Goal: Task Accomplishment & Management: Manage account settings

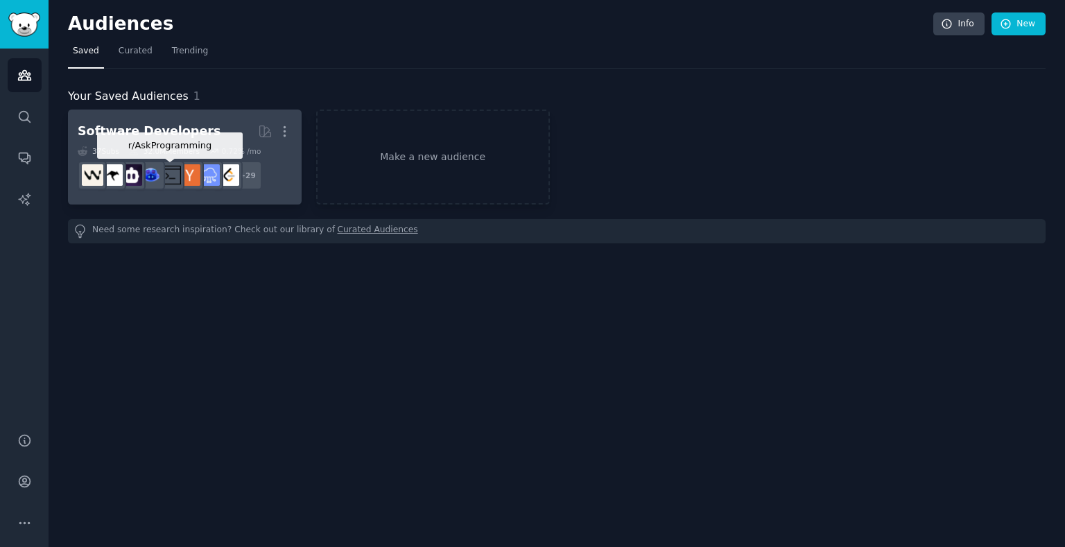
click at [177, 184] on img at bounding box center [170, 174] width 21 height 21
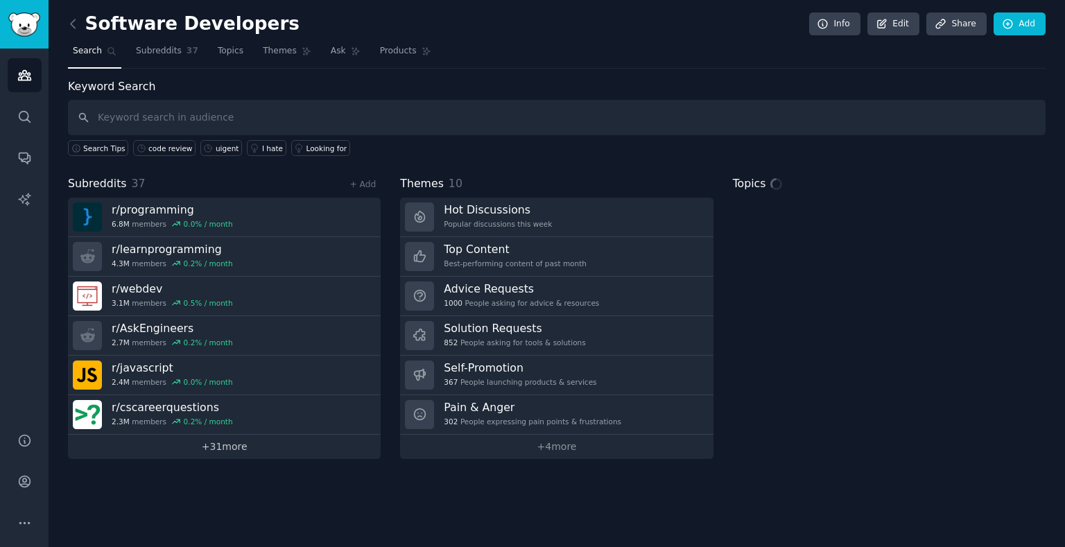
click at [187, 449] on link "+ 31 more" at bounding box center [224, 447] width 313 height 24
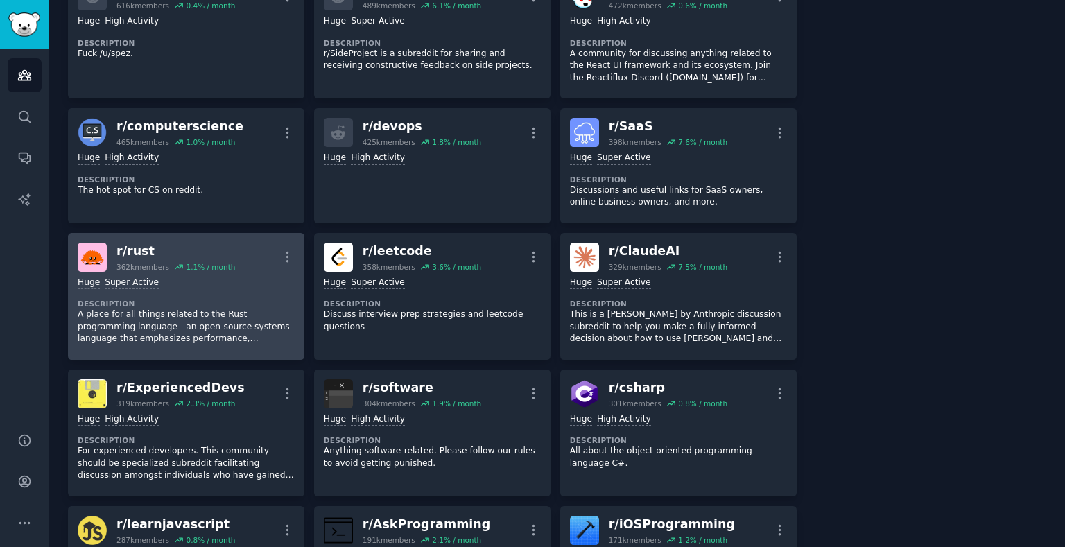
scroll to position [556, 0]
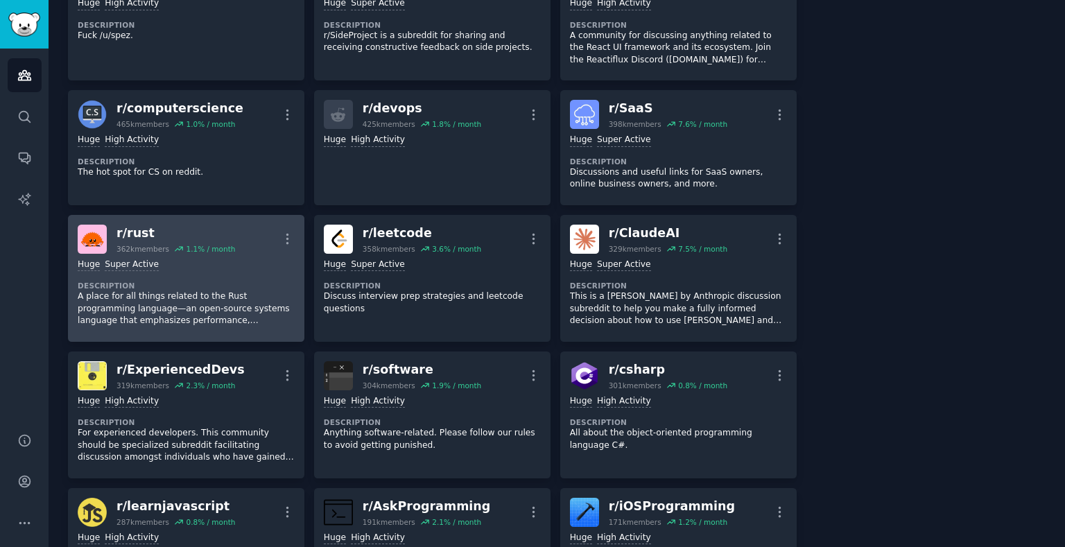
click at [289, 272] on div "Huge Super Active Description A place for all things related to the Rust progra…" at bounding box center [186, 293] width 217 height 78
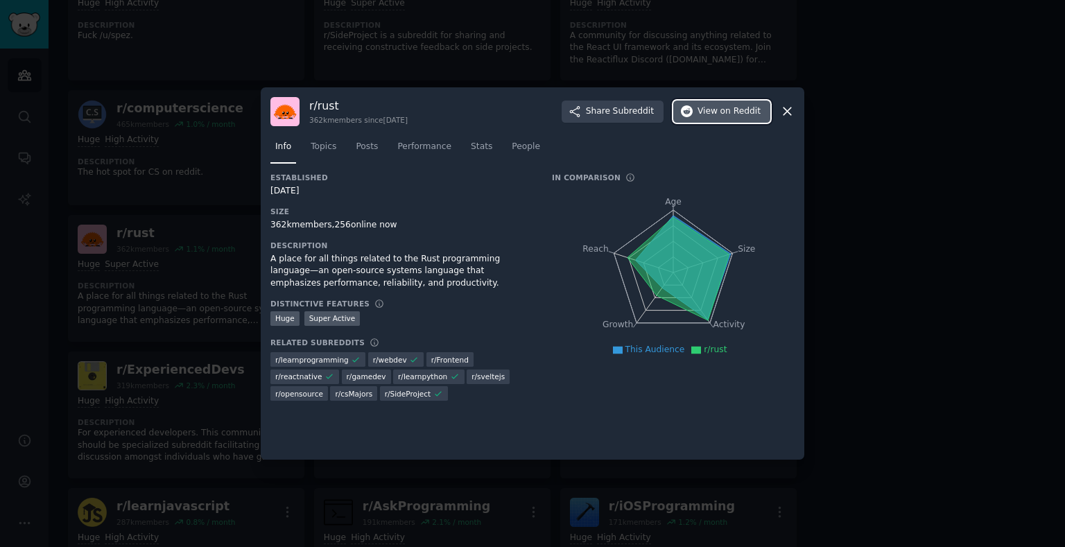
click at [702, 103] on button "View on Reddit" at bounding box center [721, 112] width 97 height 22
click at [232, 221] on div at bounding box center [532, 273] width 1065 height 547
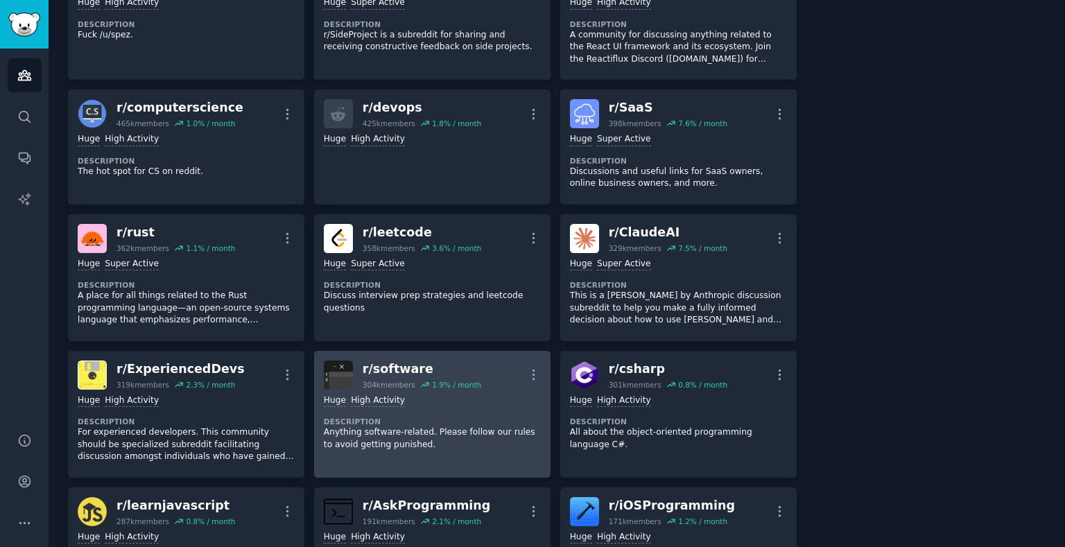
scroll to position [770, 0]
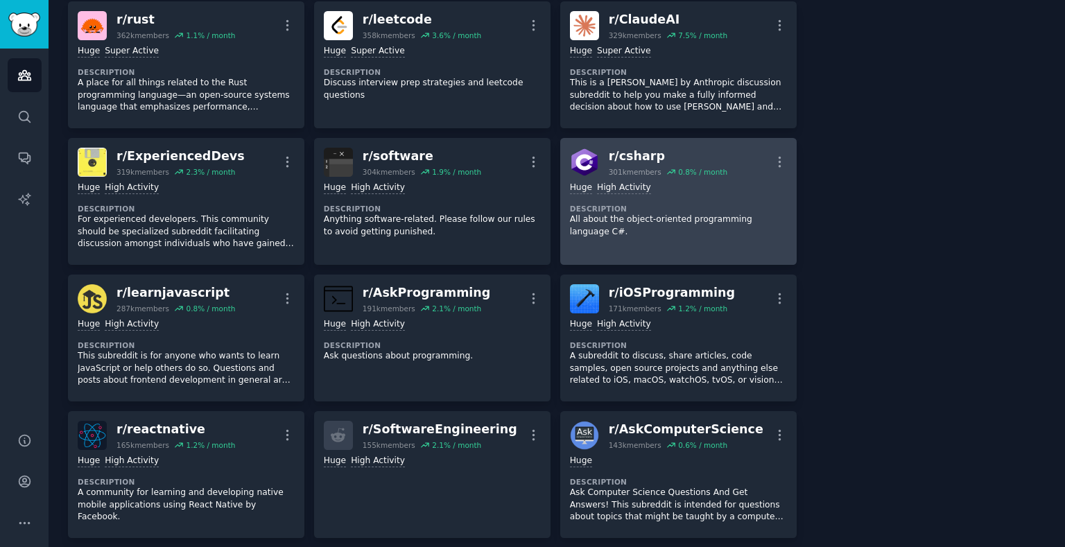
click at [619, 207] on dt "Description" at bounding box center [678, 209] width 217 height 10
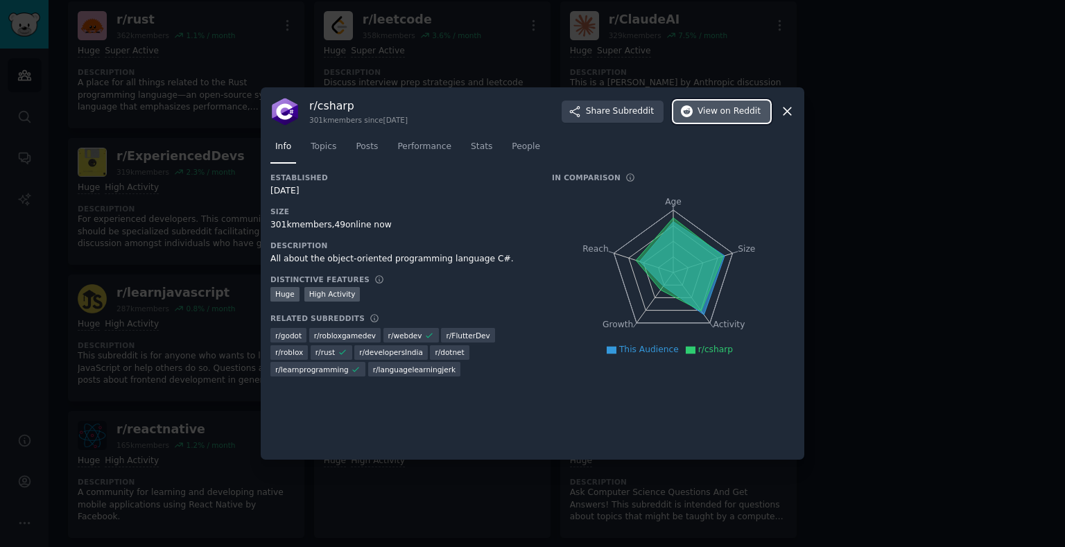
click at [691, 103] on button "View on Reddit" at bounding box center [721, 112] width 97 height 22
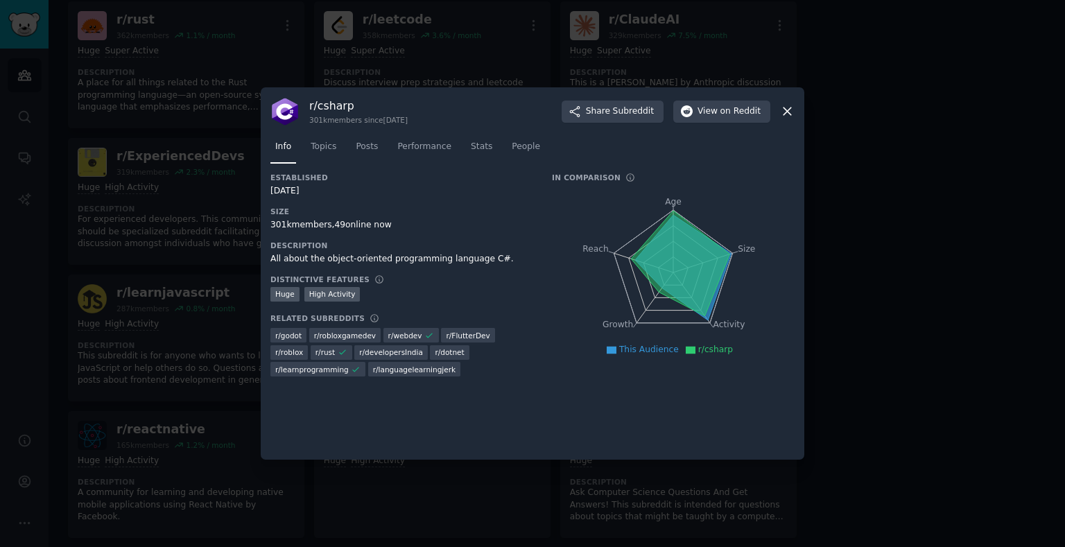
click at [372, 488] on div at bounding box center [532, 273] width 1065 height 547
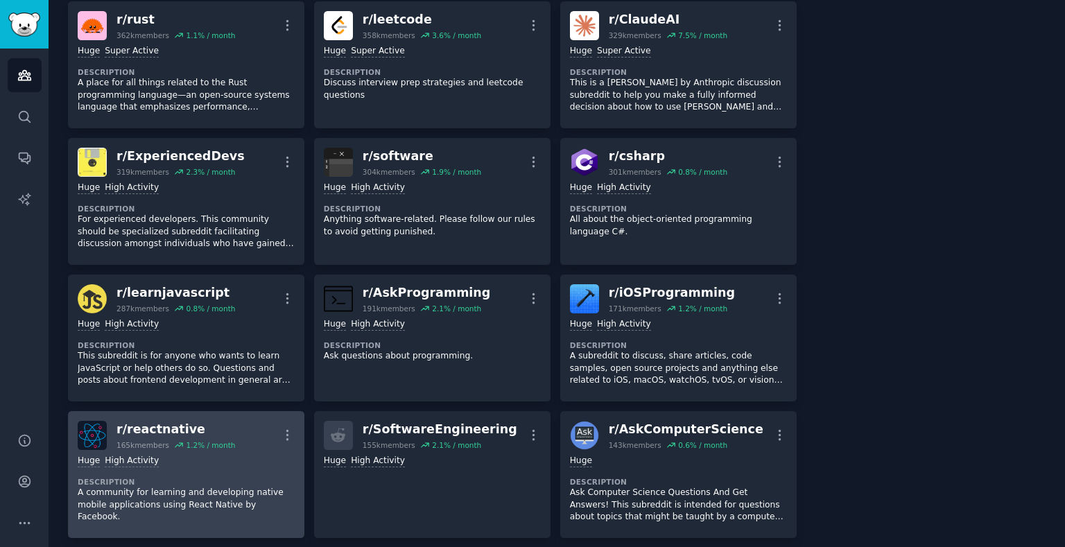
click at [229, 493] on p "A community for learning and developing native mobile applications using React …" at bounding box center [186, 505] width 217 height 37
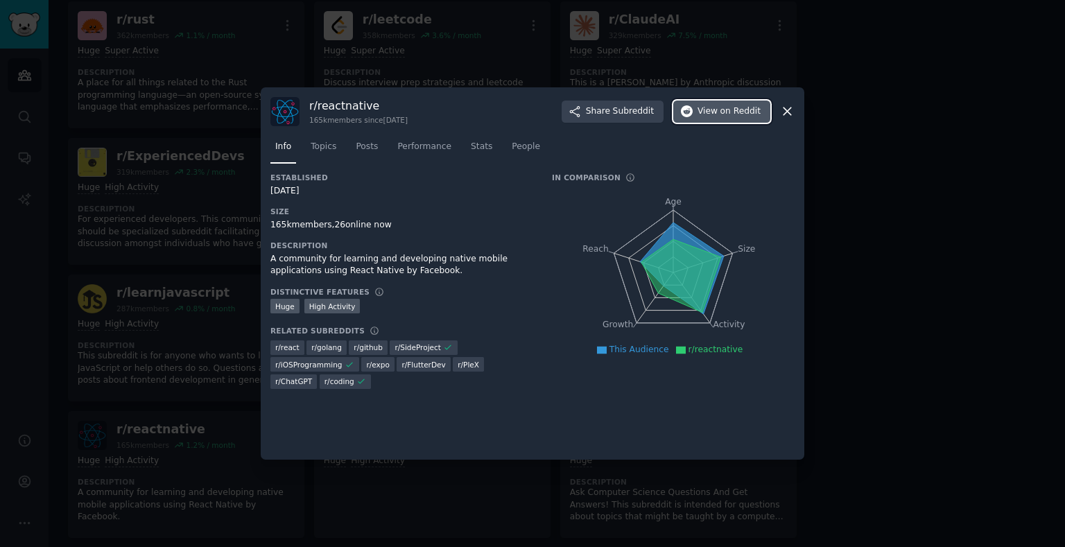
click at [705, 121] on button "View on Reddit" at bounding box center [721, 112] width 97 height 22
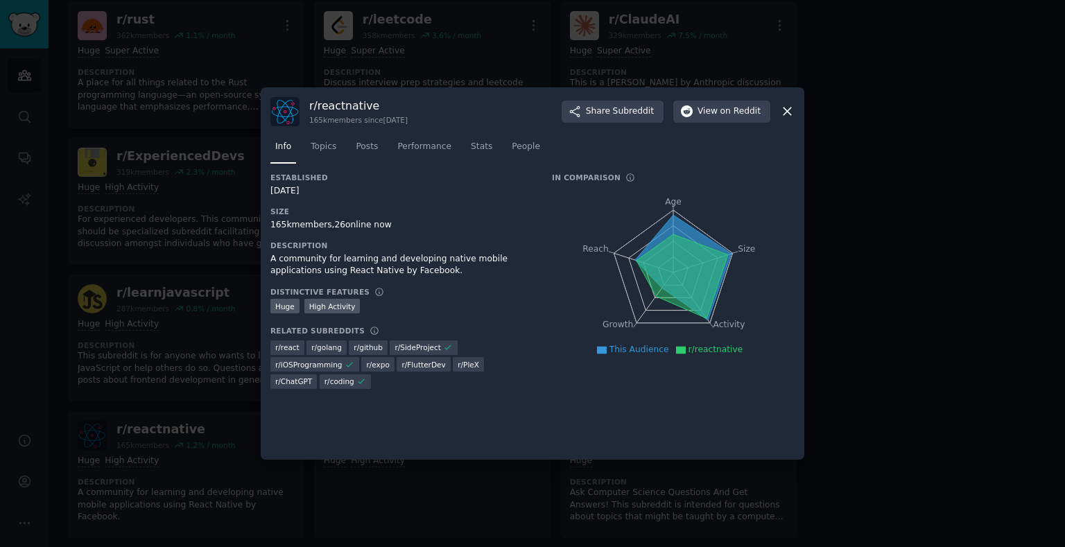
click at [397, 494] on div at bounding box center [532, 273] width 1065 height 547
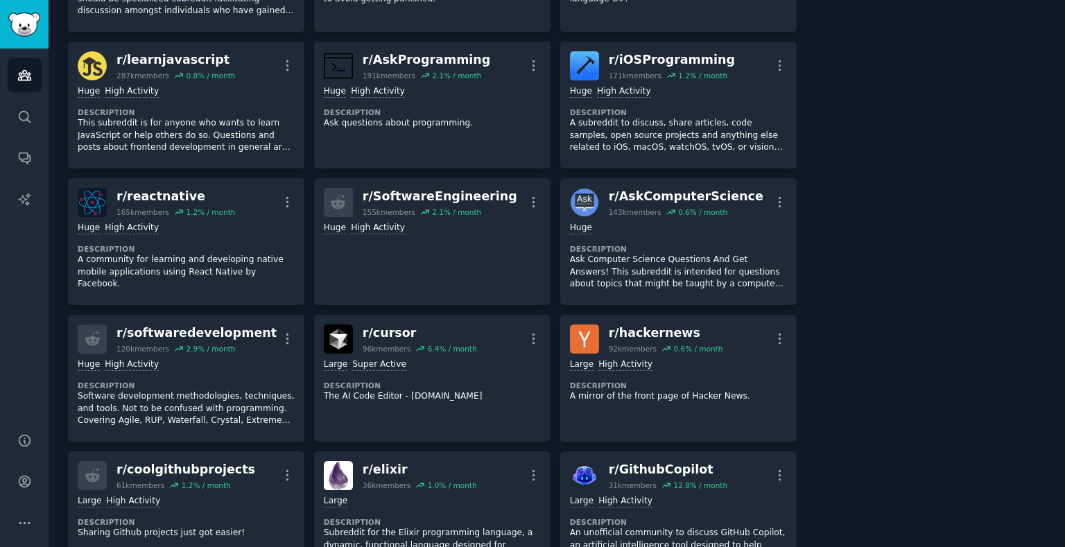
scroll to position [1021, 0]
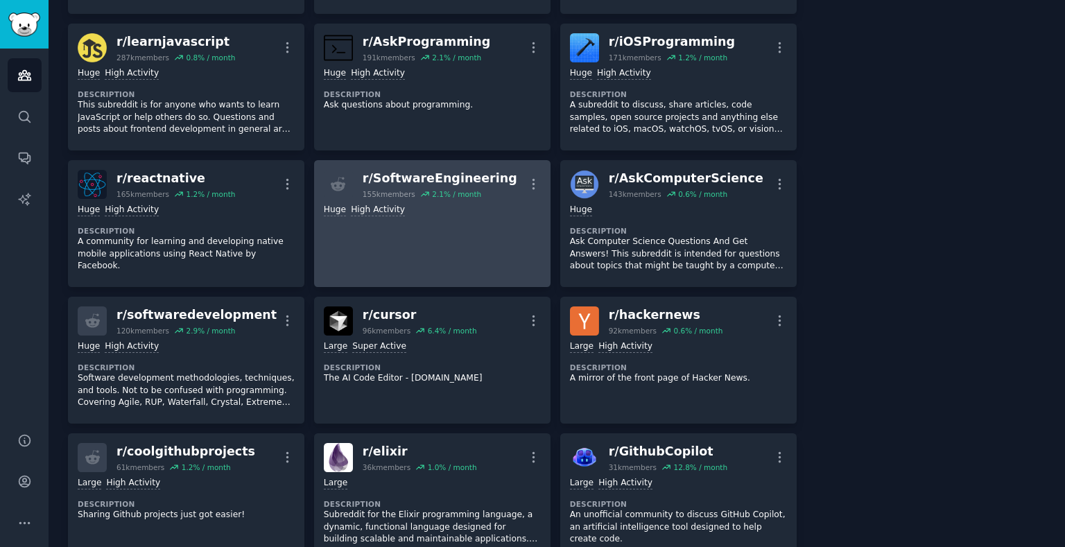
click at [480, 241] on link "r/ SoftwareEngineering 155k members 2.1 % / month More Huge High Activity" at bounding box center [432, 223] width 236 height 127
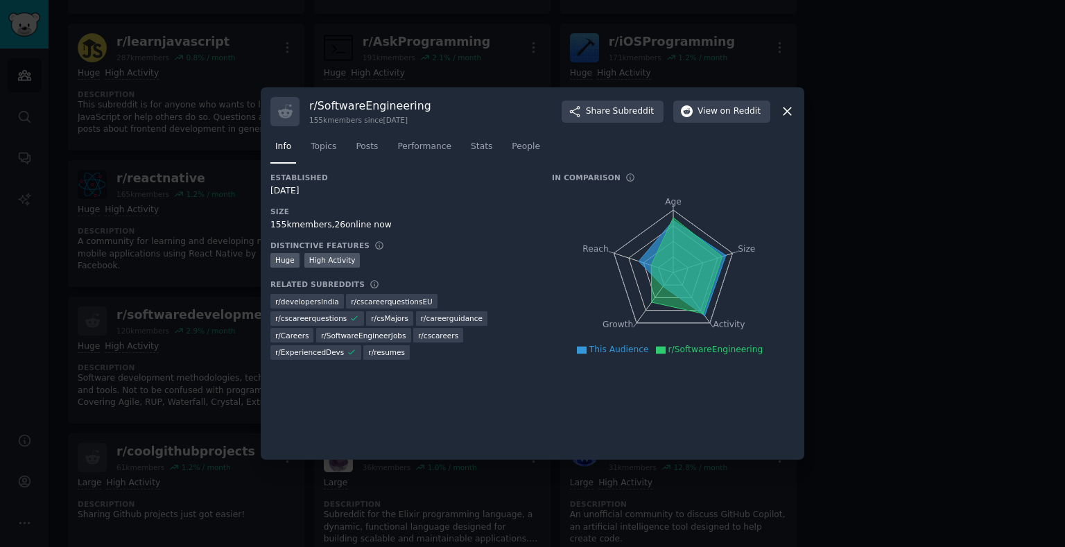
click at [723, 123] on div "r/ SoftwareEngineering 155k members since [DATE] Share Subreddit View on Reddit" at bounding box center [532, 111] width 524 height 29
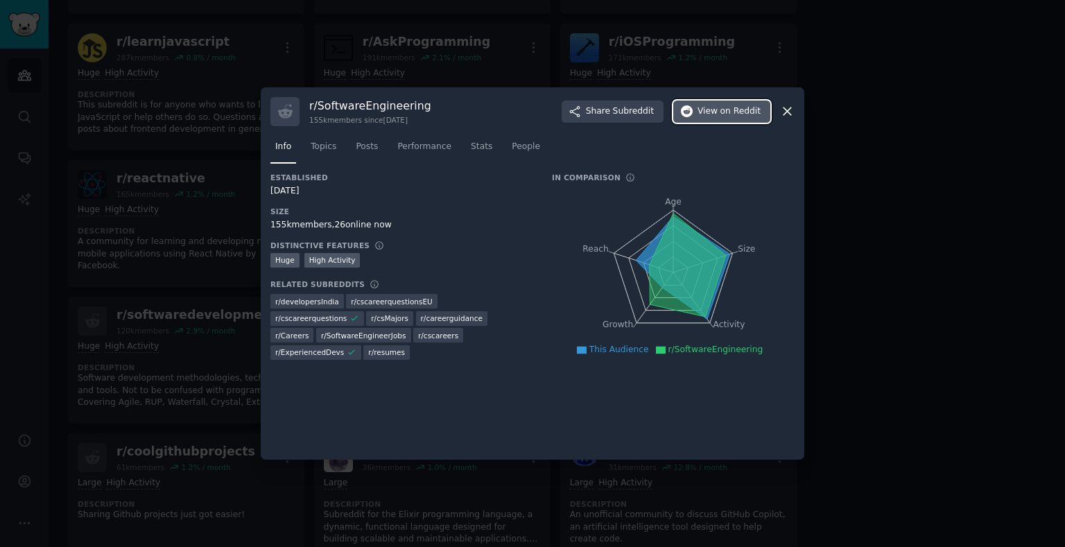
click at [735, 114] on span "on Reddit" at bounding box center [741, 111] width 40 height 12
click at [705, 46] on div at bounding box center [532, 273] width 1065 height 547
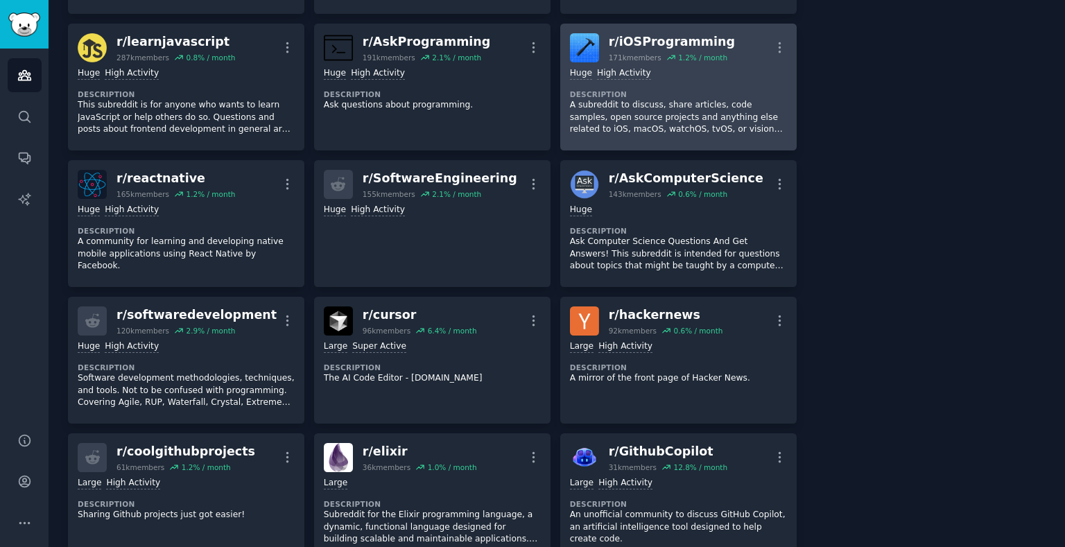
click at [685, 89] on dt "Description" at bounding box center [678, 94] width 217 height 10
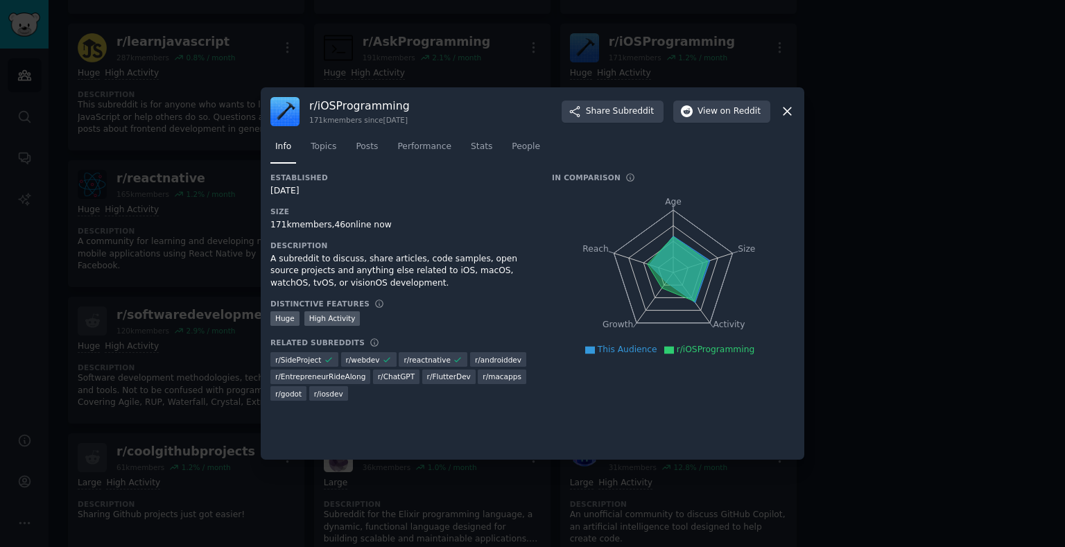
click at [727, 100] on div "r/ iOSProgramming 171k members since [DATE] Share Subreddit View on Reddit" at bounding box center [532, 111] width 524 height 29
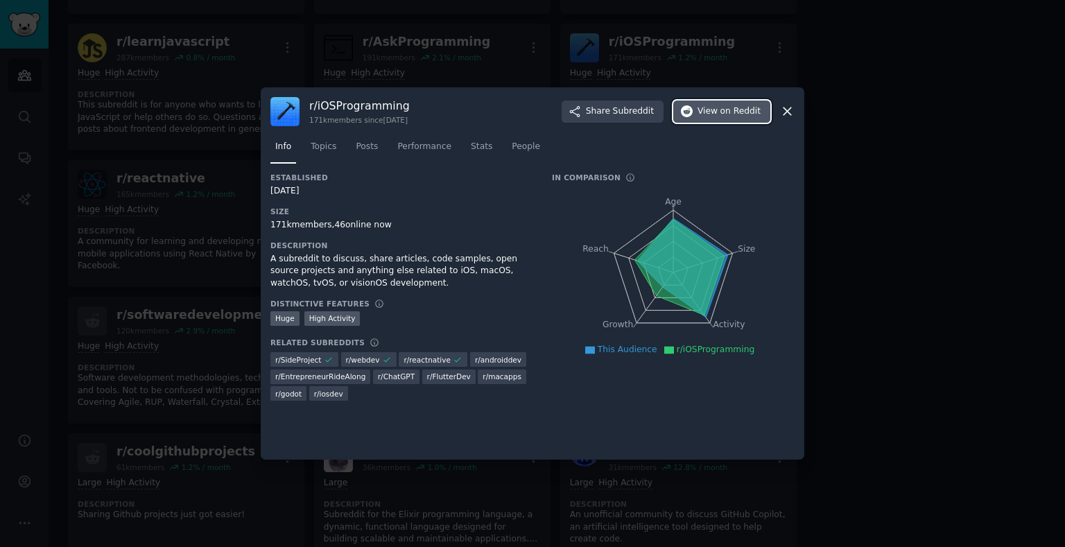
click at [728, 117] on span "on Reddit" at bounding box center [741, 111] width 40 height 12
click at [831, 235] on div at bounding box center [532, 273] width 1065 height 547
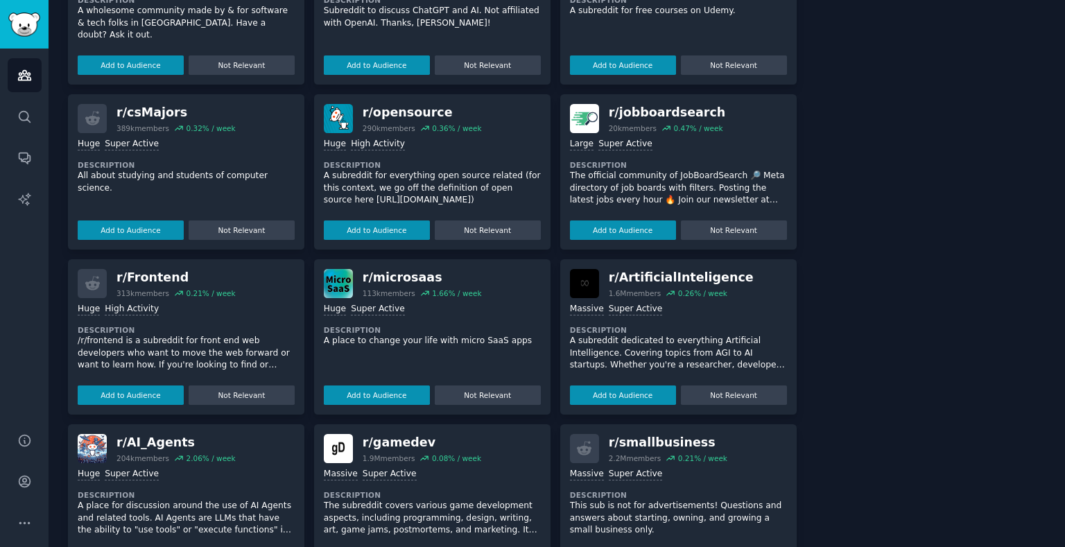
scroll to position [1955, 0]
click at [162, 390] on button "Add to Audience" at bounding box center [131, 394] width 106 height 19
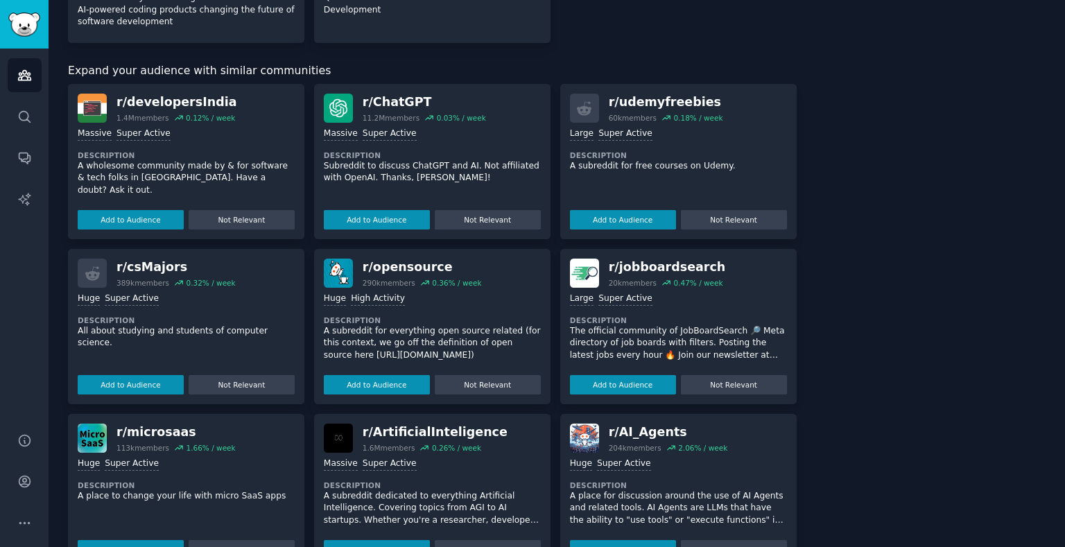
scroll to position [1904, 0]
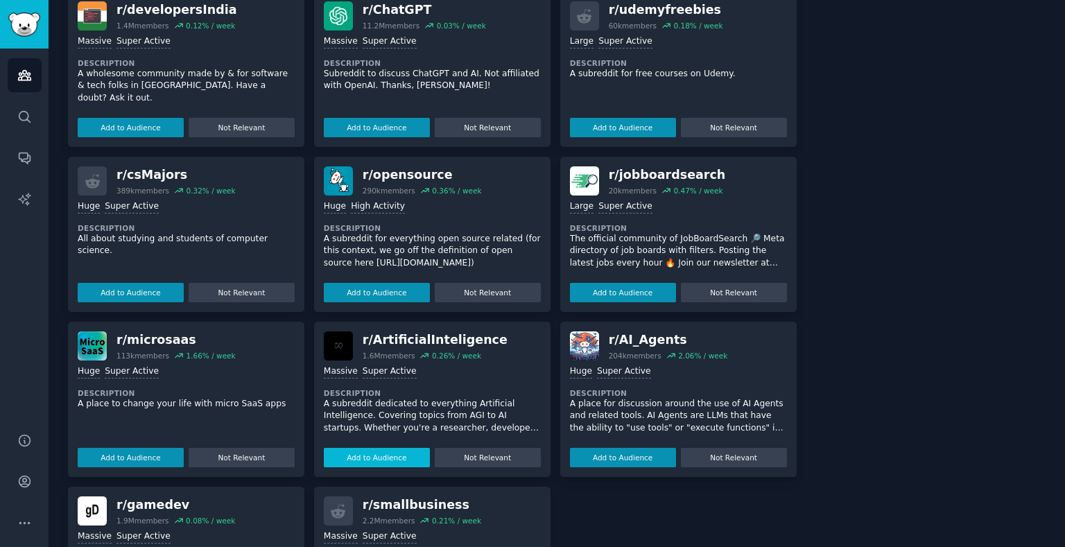
click at [361, 452] on button "Add to Audience" at bounding box center [377, 457] width 106 height 19
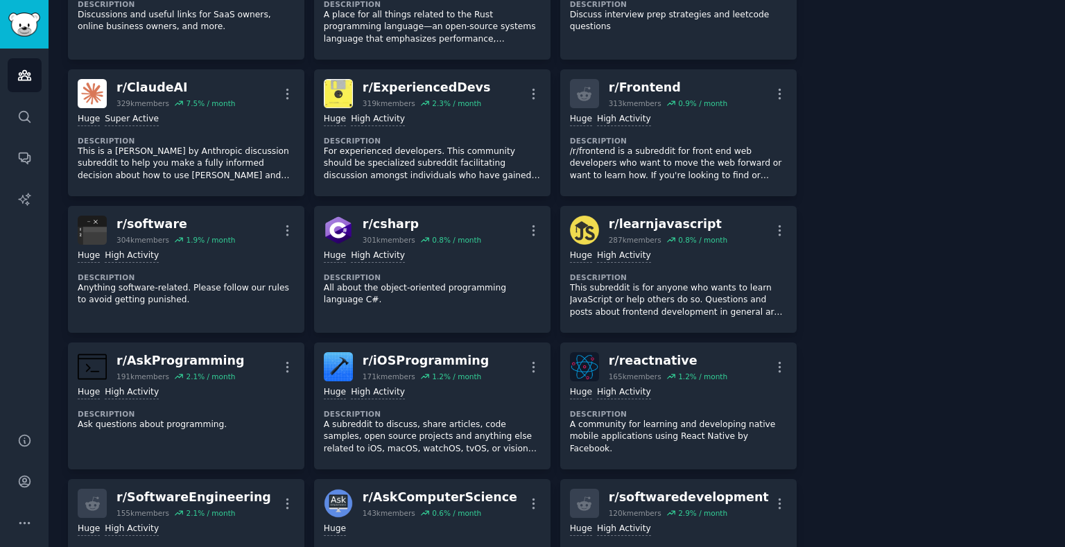
scroll to position [0, 0]
